Goal: Ask a question: Seek information or help from site administrators or community

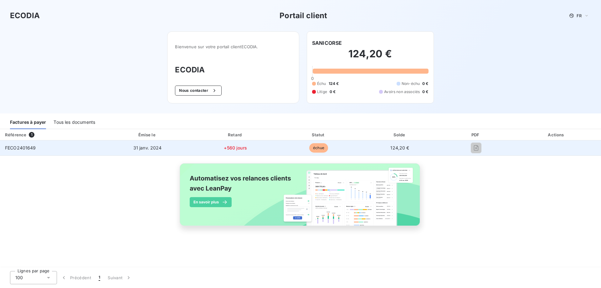
click at [149, 148] on span "31 janv. 2024" at bounding box center [147, 147] width 29 height 5
click at [30, 148] on span "FECO2401649" at bounding box center [20, 147] width 31 height 5
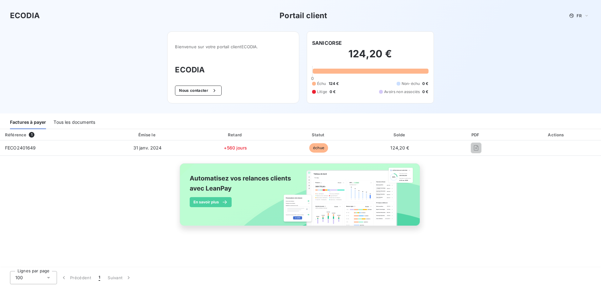
click at [30, 132] on span "1" at bounding box center [32, 135] width 6 height 6
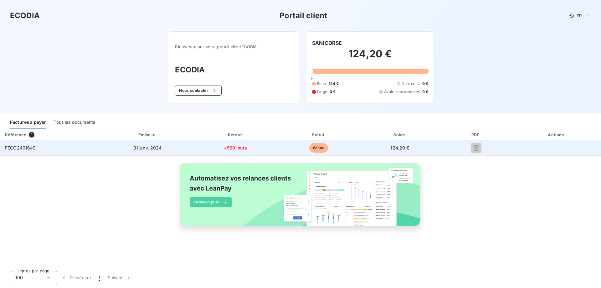
click at [232, 149] on span "+560 jours" at bounding box center [235, 147] width 23 height 5
click at [150, 147] on span "31 janv. 2024" at bounding box center [147, 147] width 29 height 5
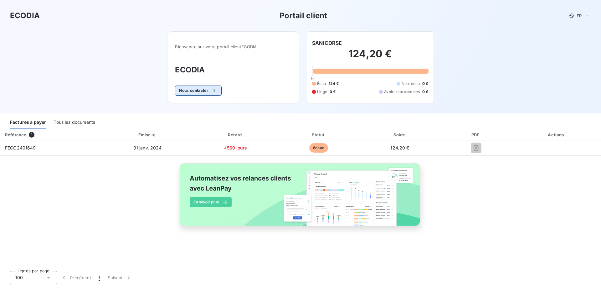
click at [201, 91] on button "Nous contacter" at bounding box center [198, 91] width 46 height 10
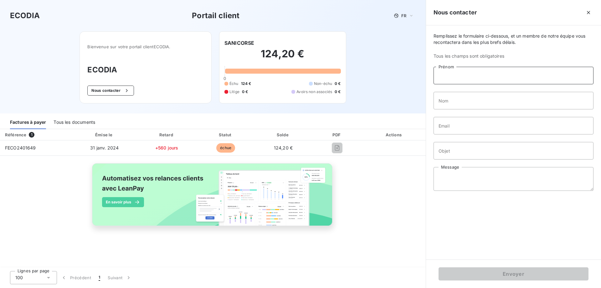
click at [446, 76] on input "Prénom" at bounding box center [514, 76] width 160 height 18
type input "[PERSON_NAME]"
type input "SANICORSE"
type input "[EMAIL_ADDRESS][DOMAIN_NAME]"
click at [457, 148] on input "Objet" at bounding box center [514, 151] width 160 height 18
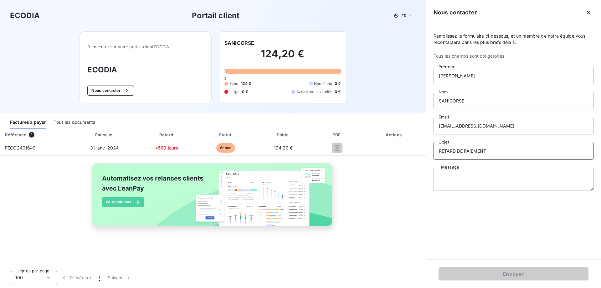
type input "RETARD DE PAIEMENT"
click at [450, 179] on textarea "Message" at bounding box center [514, 179] width 160 height 24
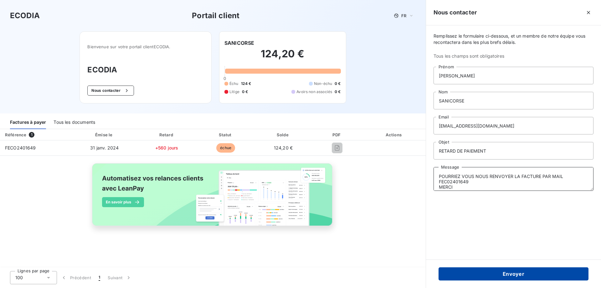
type textarea "POURRIEZ VOUS NOUS RENVOYER LA FACTURE PAR MAIL FEC02401649 MERCI"
click at [516, 273] on button "Envoyer" at bounding box center [514, 273] width 150 height 13
